Goal: Navigation & Orientation: Find specific page/section

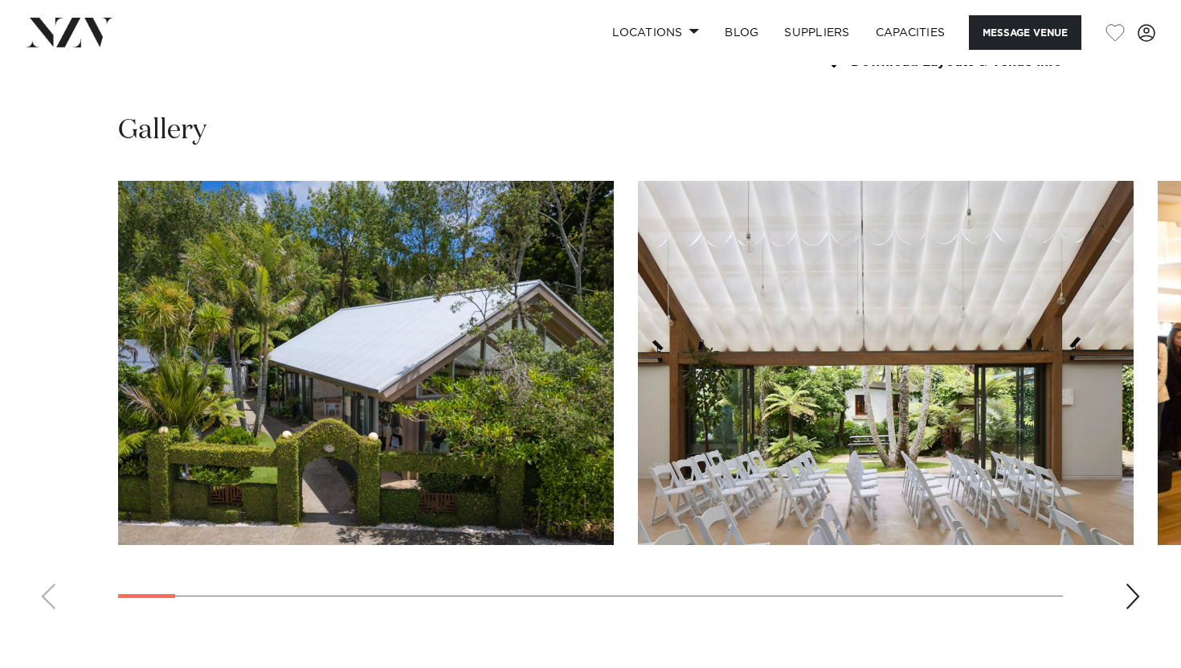
scroll to position [1981, 0]
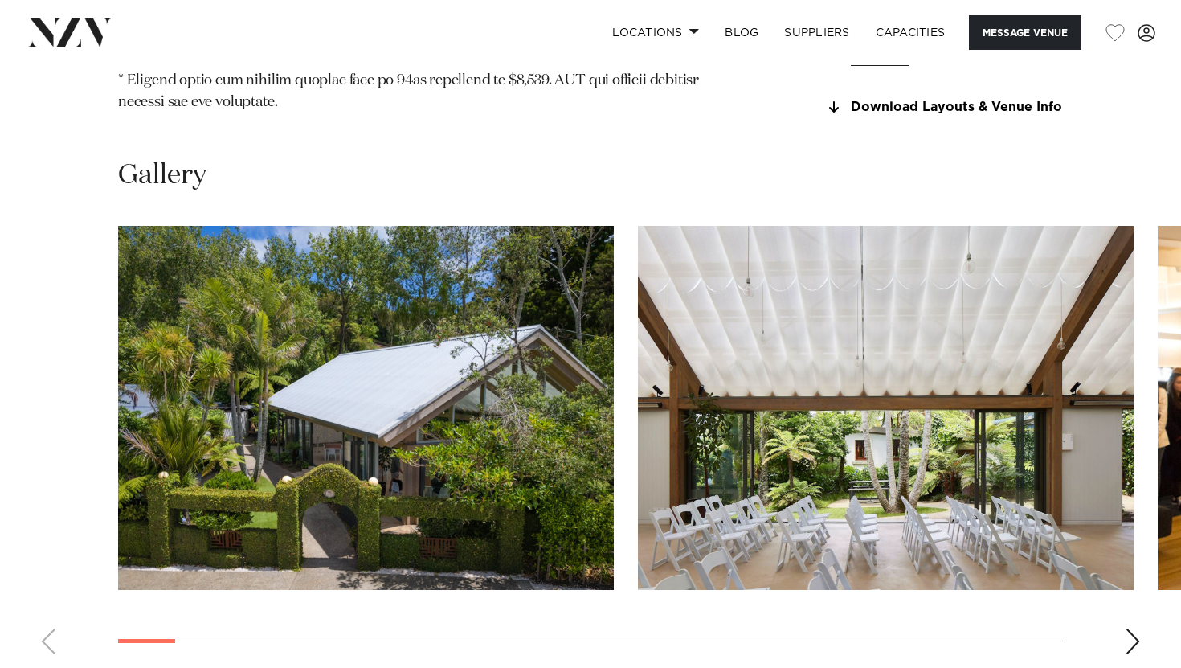
click at [1126, 598] on swiper-container at bounding box center [590, 446] width 1181 height 441
click at [1130, 628] on div "Next slide" at bounding box center [1133, 641] width 16 height 26
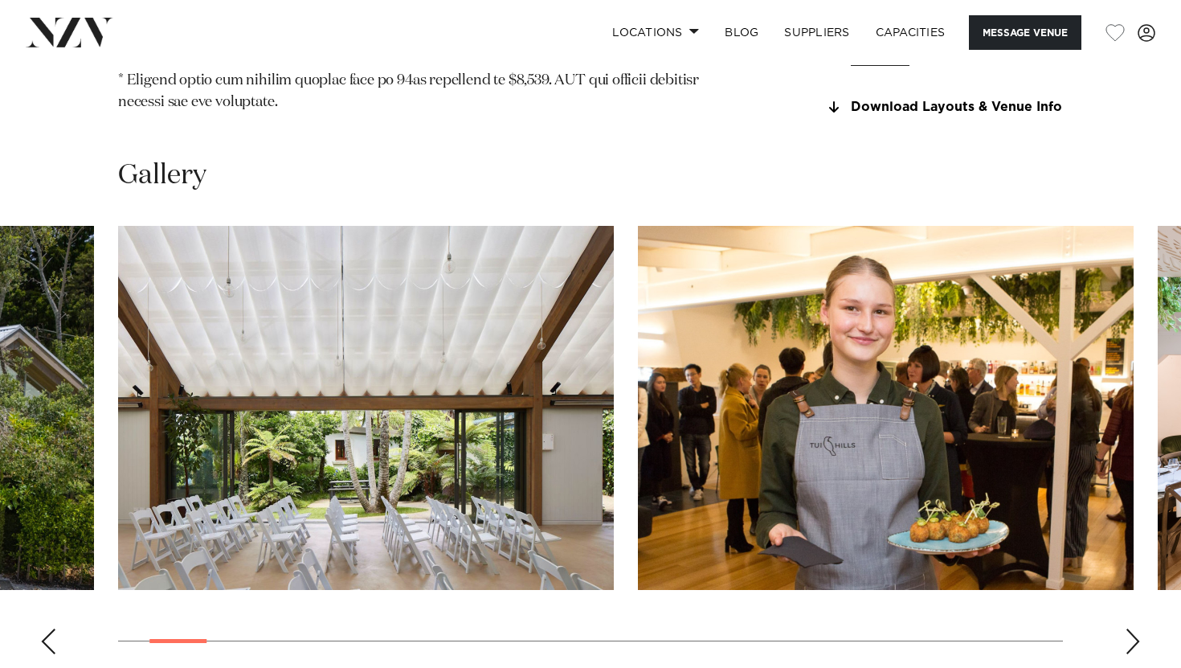
click at [1130, 628] on div "Next slide" at bounding box center [1133, 641] width 16 height 26
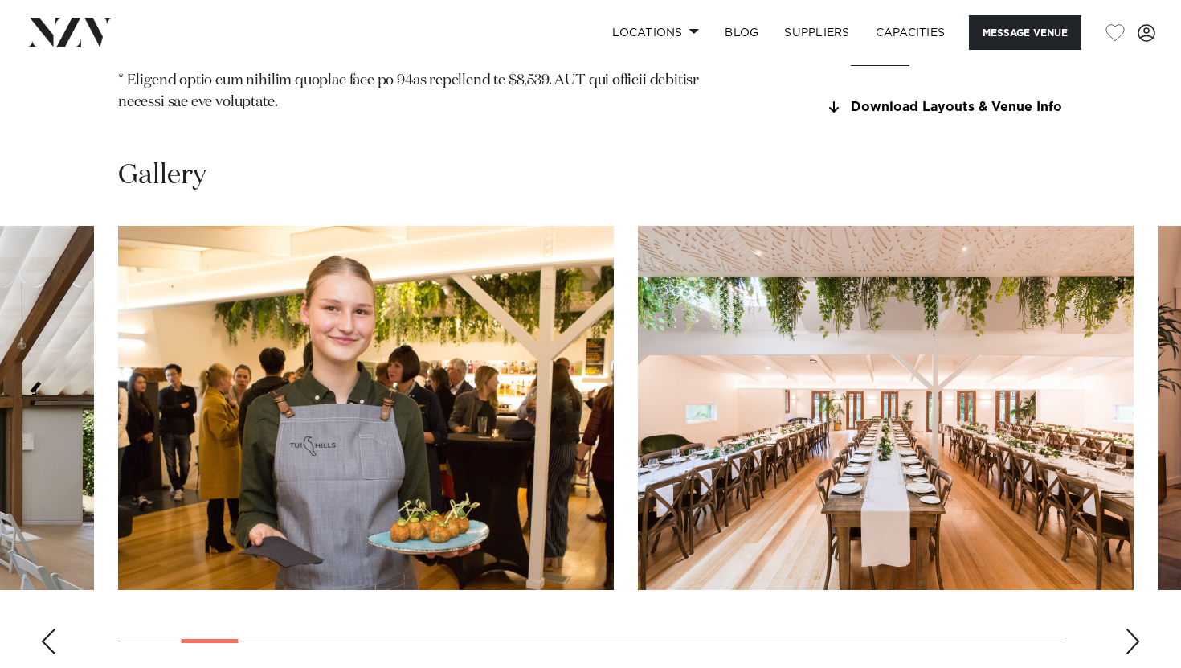
click at [1130, 628] on div "Next slide" at bounding box center [1133, 641] width 16 height 26
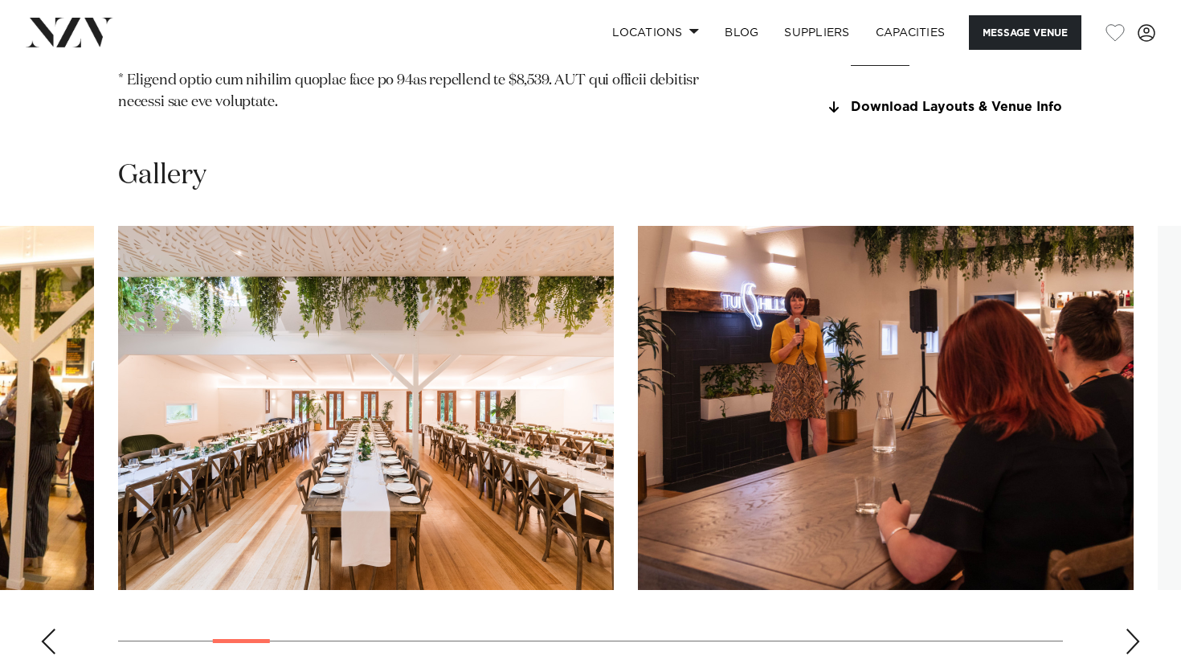
click at [1130, 628] on div "Next slide" at bounding box center [1133, 641] width 16 height 26
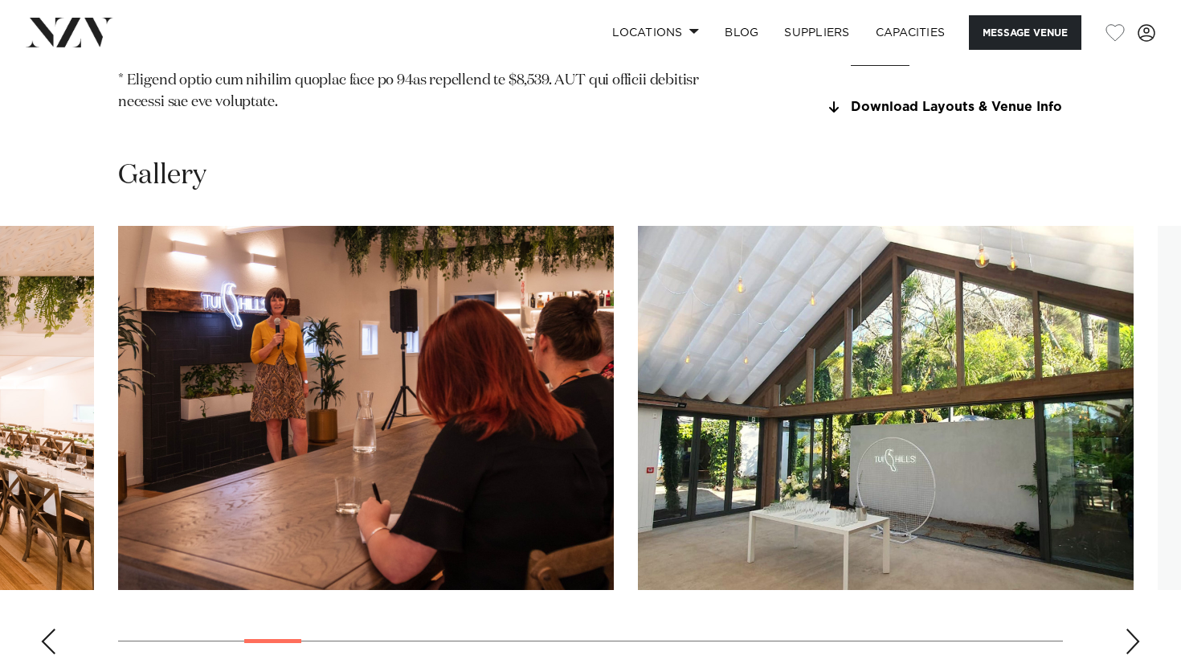
click at [1130, 628] on div "Next slide" at bounding box center [1133, 641] width 16 height 26
